Goal: Task Accomplishment & Management: Use online tool/utility

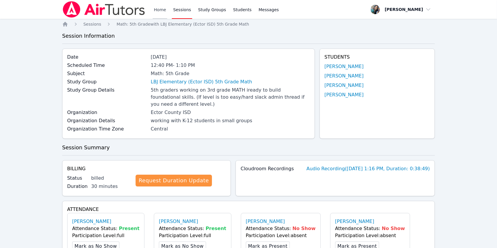
click at [161, 11] on link "Home" at bounding box center [160, 9] width 14 height 19
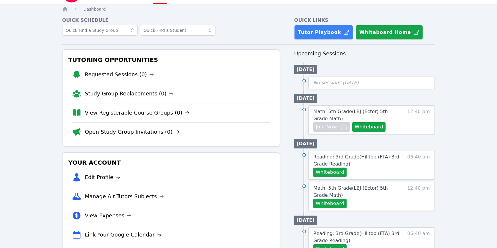
scroll to position [39, 0]
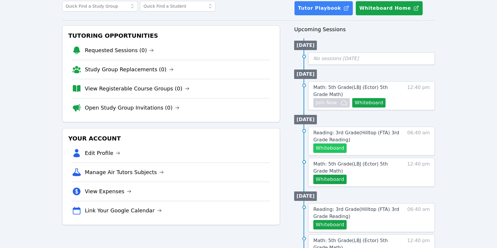
click at [340, 147] on button "Whiteboard" at bounding box center [330, 148] width 33 height 9
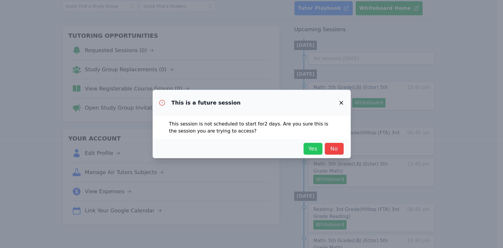
click at [308, 148] on span "Yes" at bounding box center [313, 149] width 13 height 8
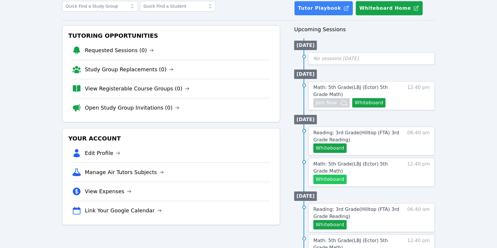
click at [338, 182] on button "Whiteboard" at bounding box center [330, 179] width 33 height 9
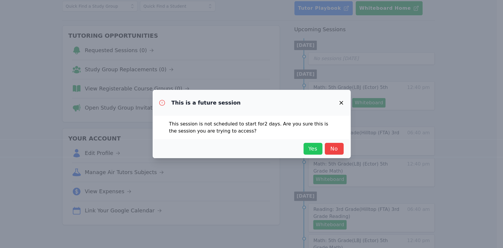
click at [308, 150] on span "Yes" at bounding box center [313, 149] width 13 height 8
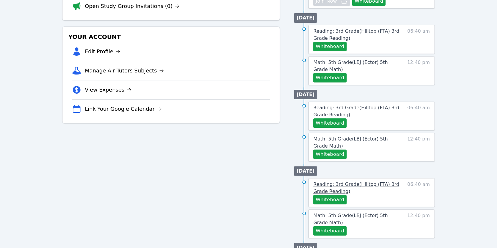
scroll to position [157, 0]
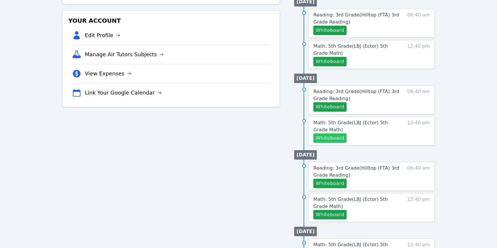
click at [336, 140] on button "Whiteboard" at bounding box center [330, 138] width 33 height 9
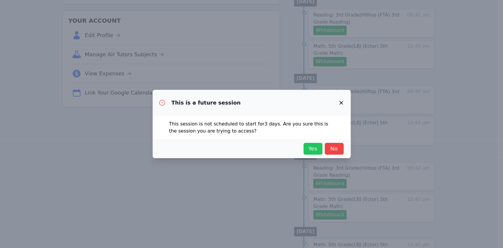
click at [313, 147] on span "Yes" at bounding box center [313, 149] width 13 height 8
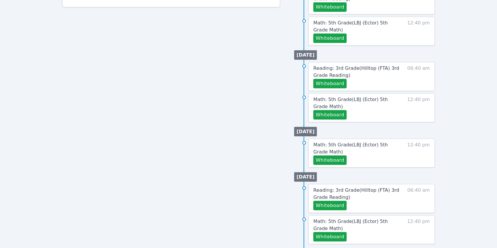
scroll to position [267, 0]
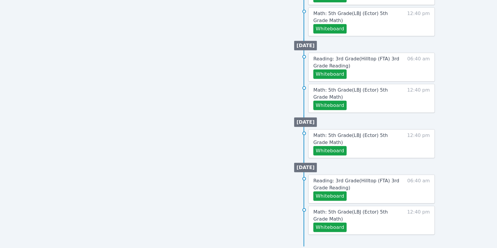
click at [266, 74] on div "Tutoring Opportunities Requested Sessions (0) Study Group Replacements (0) View…" at bounding box center [171, 17] width 218 height 439
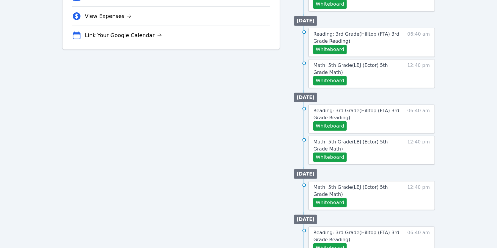
scroll to position [227, 0]
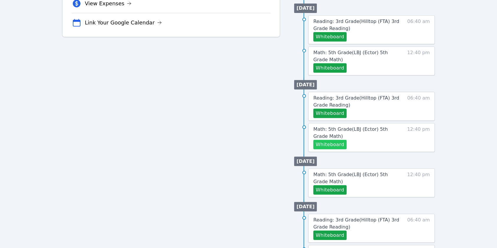
click at [333, 145] on button "Whiteboard" at bounding box center [330, 144] width 33 height 9
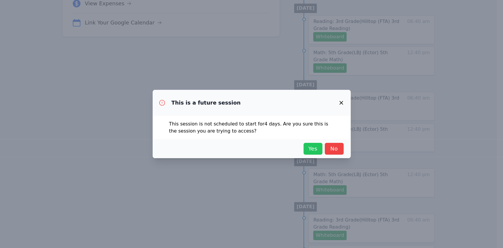
click at [308, 145] on span "Yes" at bounding box center [313, 149] width 13 height 8
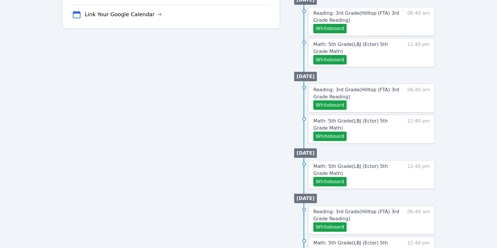
scroll to position [236, 0]
click at [332, 59] on button "Whiteboard" at bounding box center [330, 59] width 33 height 9
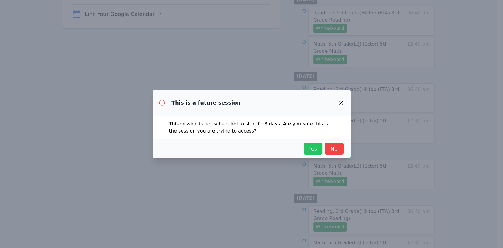
click at [310, 149] on span "Yes" at bounding box center [313, 149] width 13 height 8
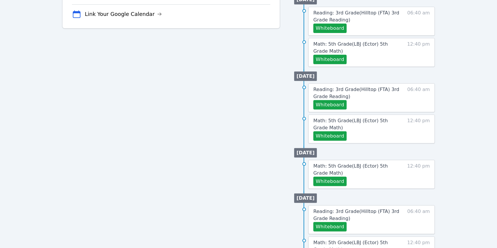
click at [252, 124] on div "Tutoring Opportunities Requested Sessions (0) Study Group Replacements (0) View…" at bounding box center [171, 48] width 218 height 439
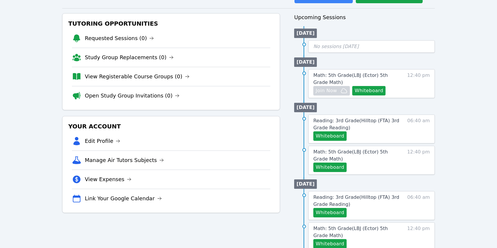
scroll to position [39, 0]
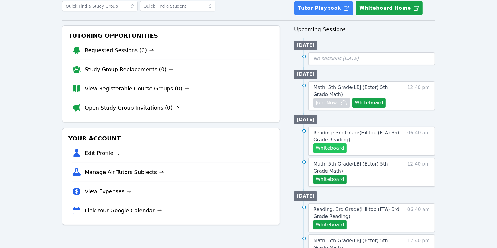
click at [337, 146] on button "Whiteboard" at bounding box center [330, 148] width 33 height 9
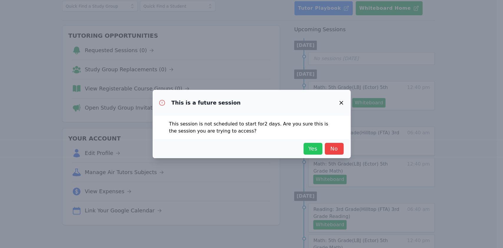
click at [309, 144] on button "Yes" at bounding box center [313, 149] width 19 height 12
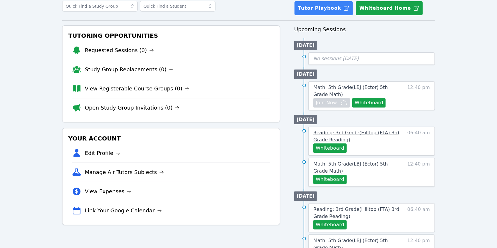
click at [385, 138] on link "Reading: 3rd Grade ( Hilltop (FTA) 3rd Grade Reading )" at bounding box center [357, 136] width 87 height 14
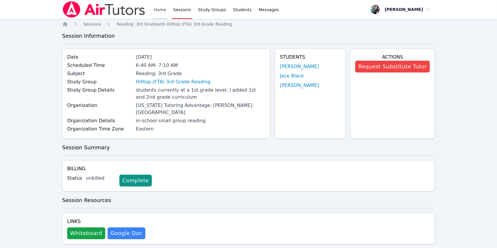
click at [157, 8] on link "Home" at bounding box center [160, 9] width 14 height 19
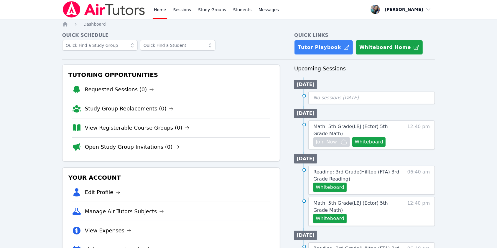
drag, startPoint x: 156, startPoint y: 8, endPoint x: 164, endPoint y: 8, distance: 8.0
click at [156, 8] on link "Home" at bounding box center [160, 9] width 14 height 19
click at [181, 8] on link "Sessions" at bounding box center [182, 9] width 20 height 19
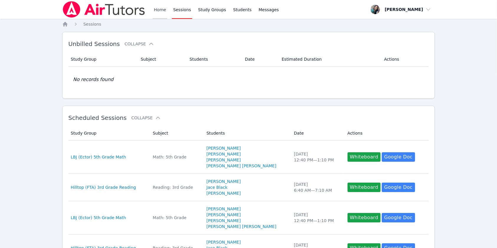
click at [161, 10] on link "Home" at bounding box center [160, 9] width 14 height 19
